Goal: Check status: Check status

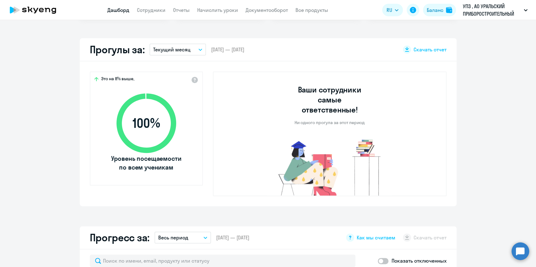
select select "30"
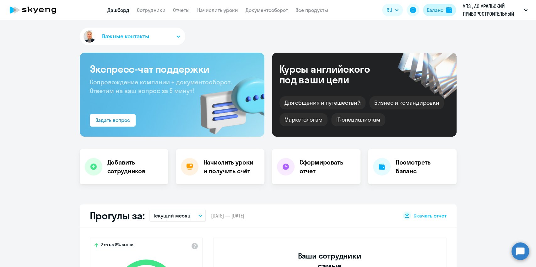
click at [428, 9] on div "Баланс" at bounding box center [435, 10] width 17 height 8
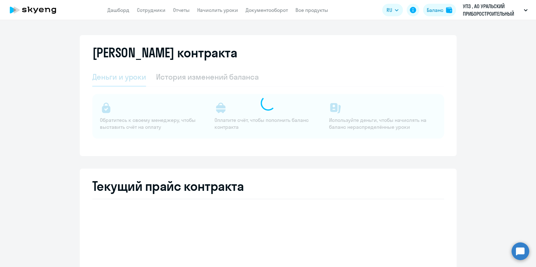
select select "english_adult_not_native_speaker"
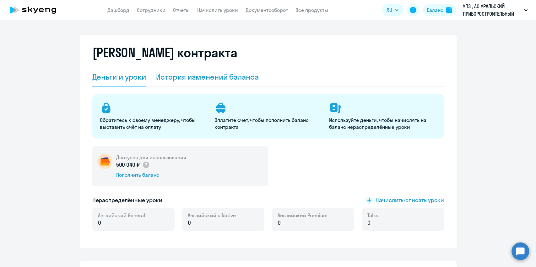
click at [209, 74] on div "История изменений баланса" at bounding box center [207, 77] width 103 height 10
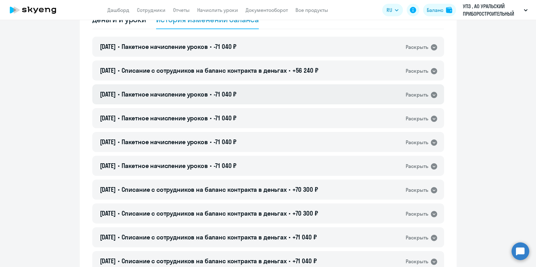
scroll to position [84, 0]
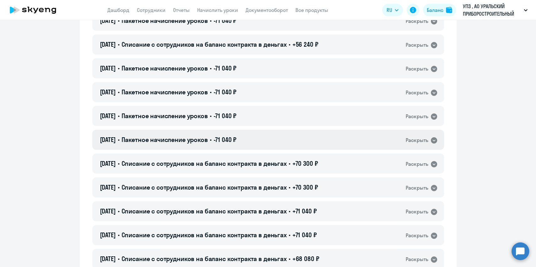
click at [430, 141] on icon at bounding box center [434, 141] width 8 height 8
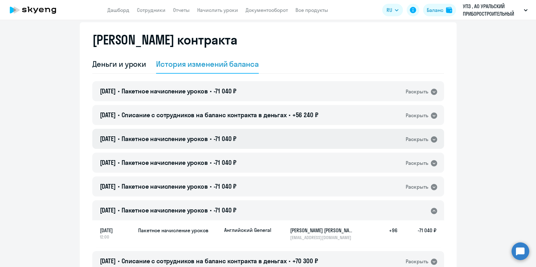
scroll to position [0, 0]
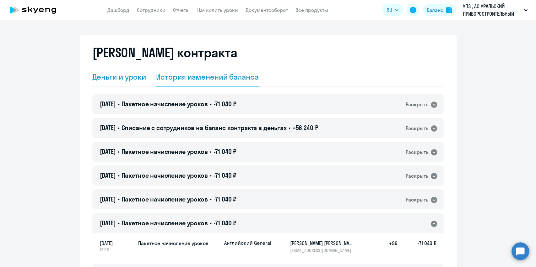
click at [120, 73] on div "Деньги и уроки" at bounding box center [119, 77] width 54 height 10
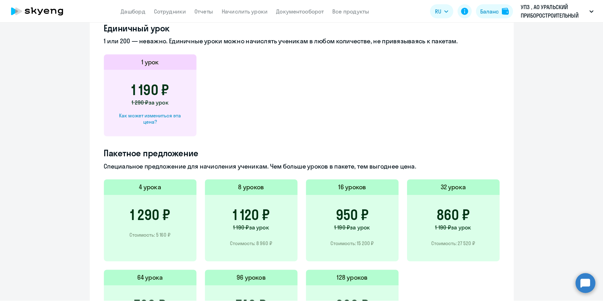
scroll to position [325, 0]
